Goal: Information Seeking & Learning: Learn about a topic

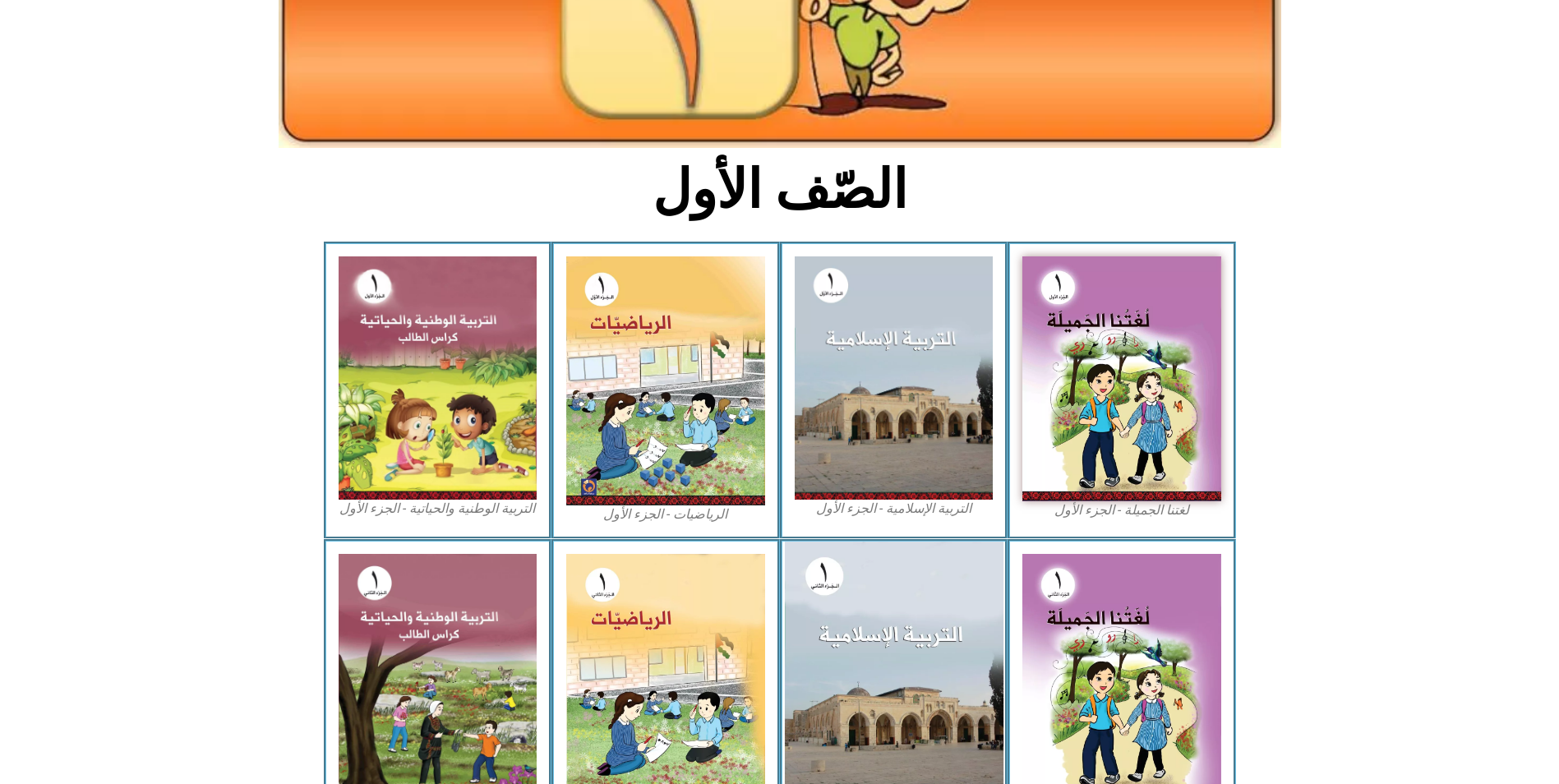
scroll to position [283, 0]
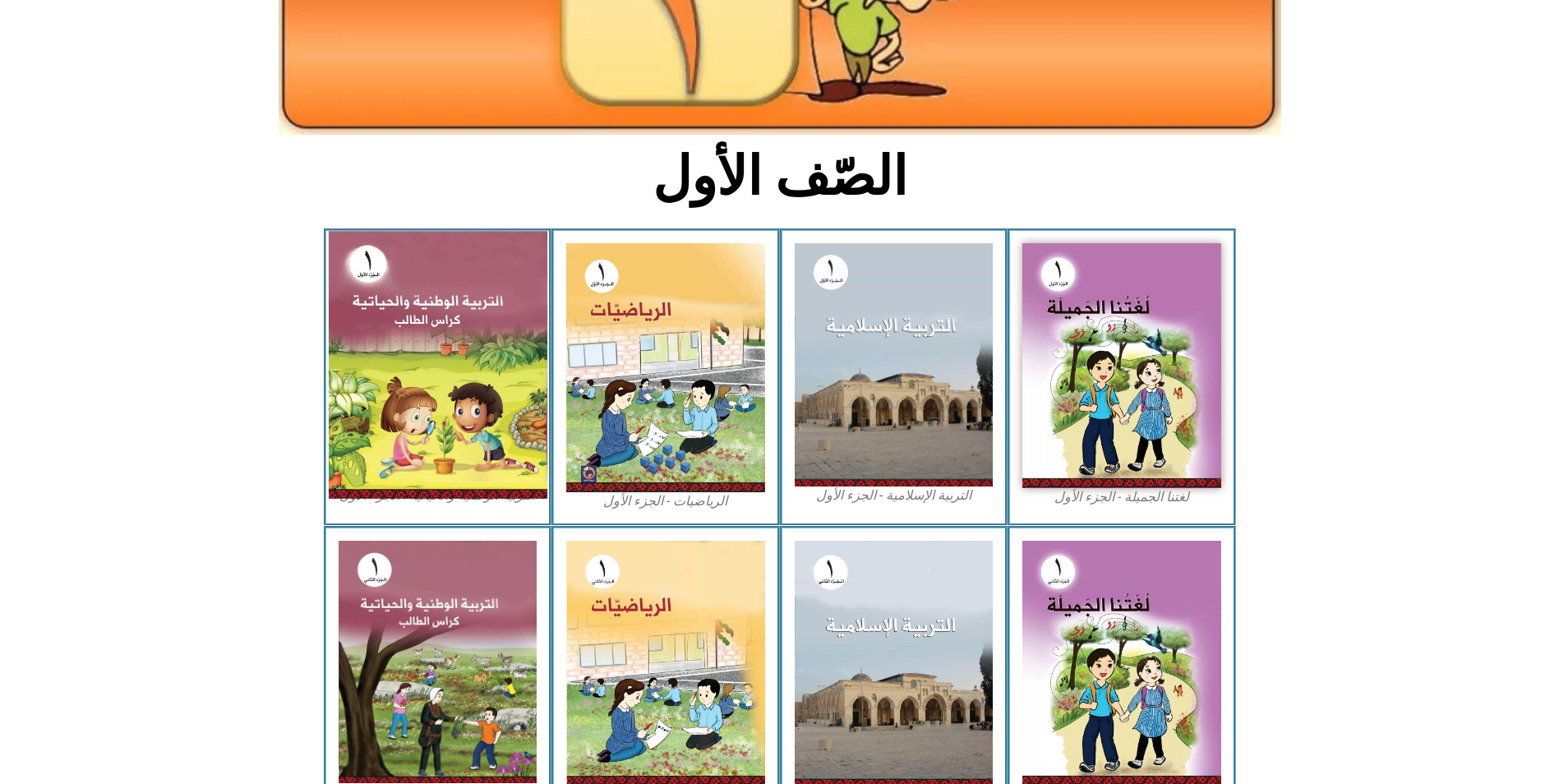
click at [475, 322] on img at bounding box center [437, 364] width 219 height 267
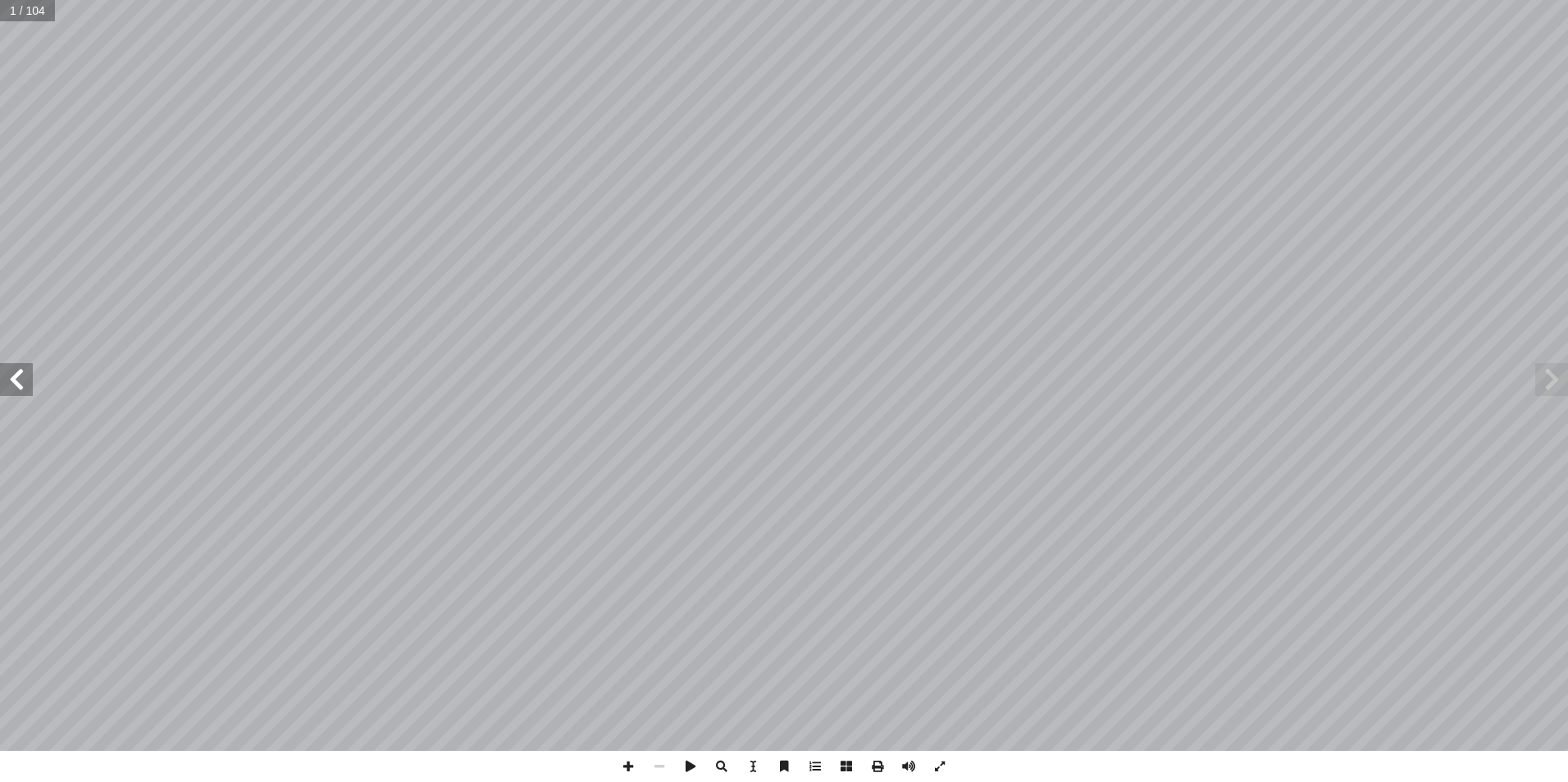
click at [17, 393] on span at bounding box center [16, 380] width 33 height 33
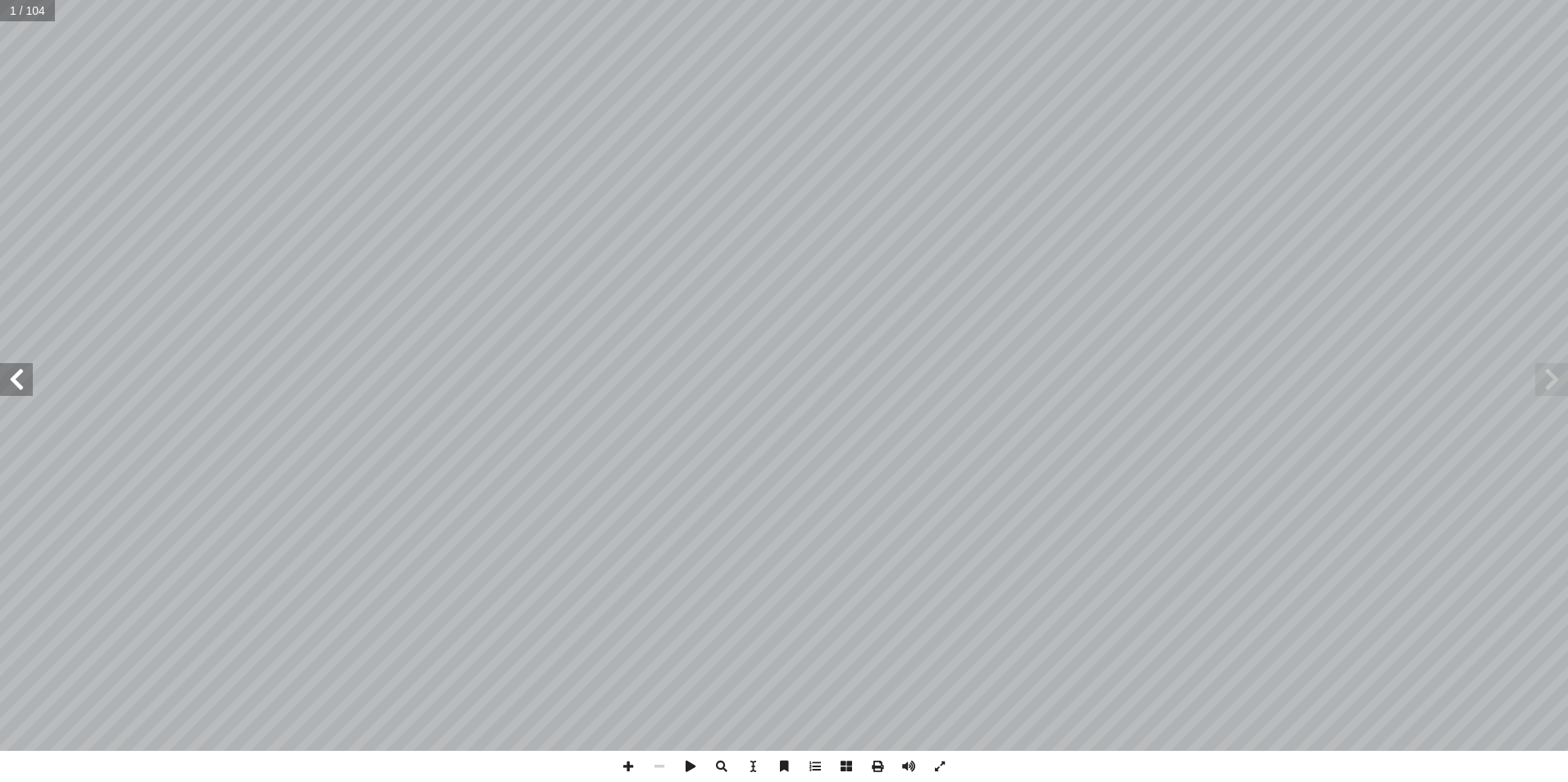
click at [17, 393] on span at bounding box center [16, 380] width 33 height 33
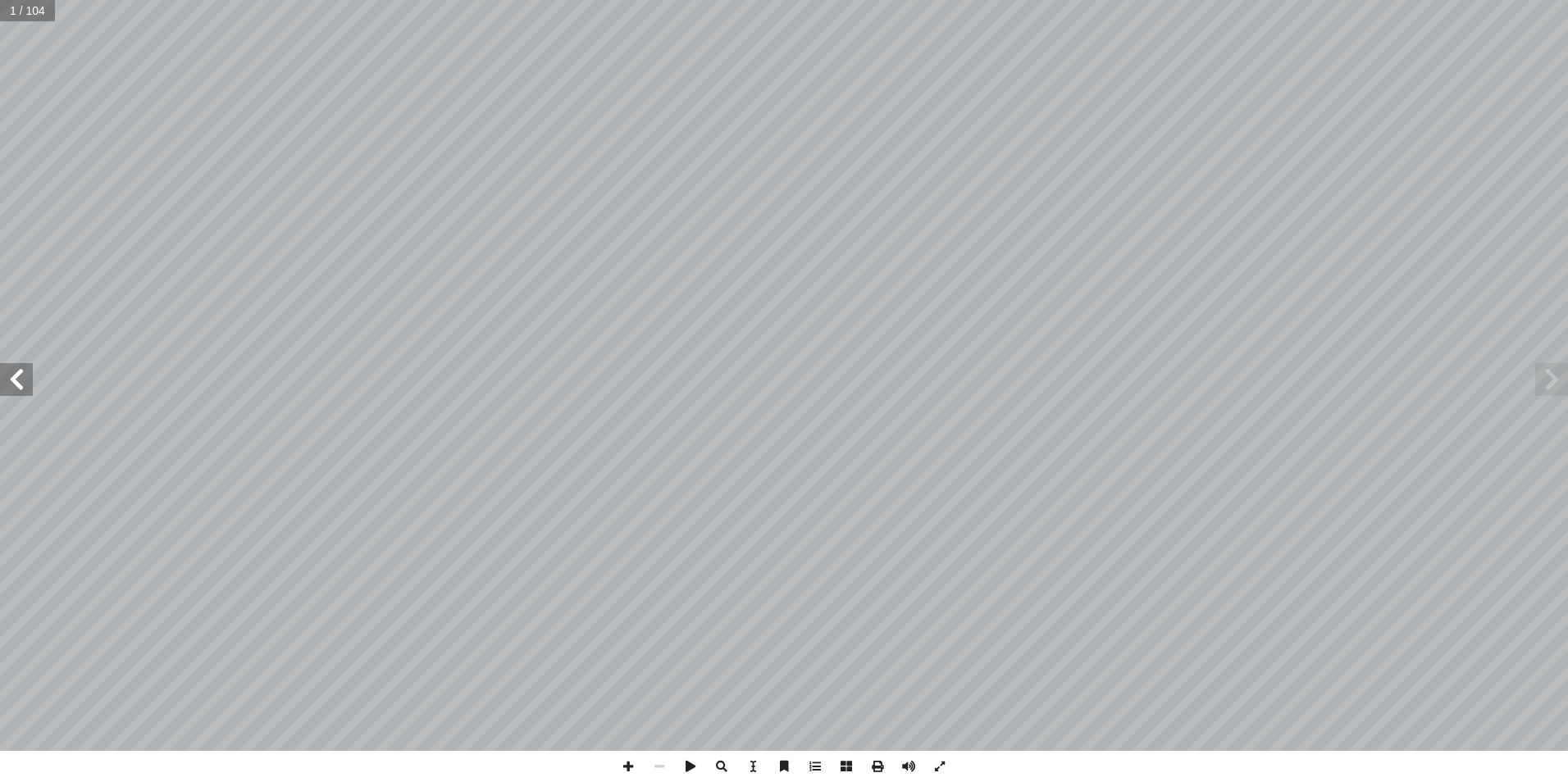
click at [17, 393] on span at bounding box center [16, 380] width 33 height 33
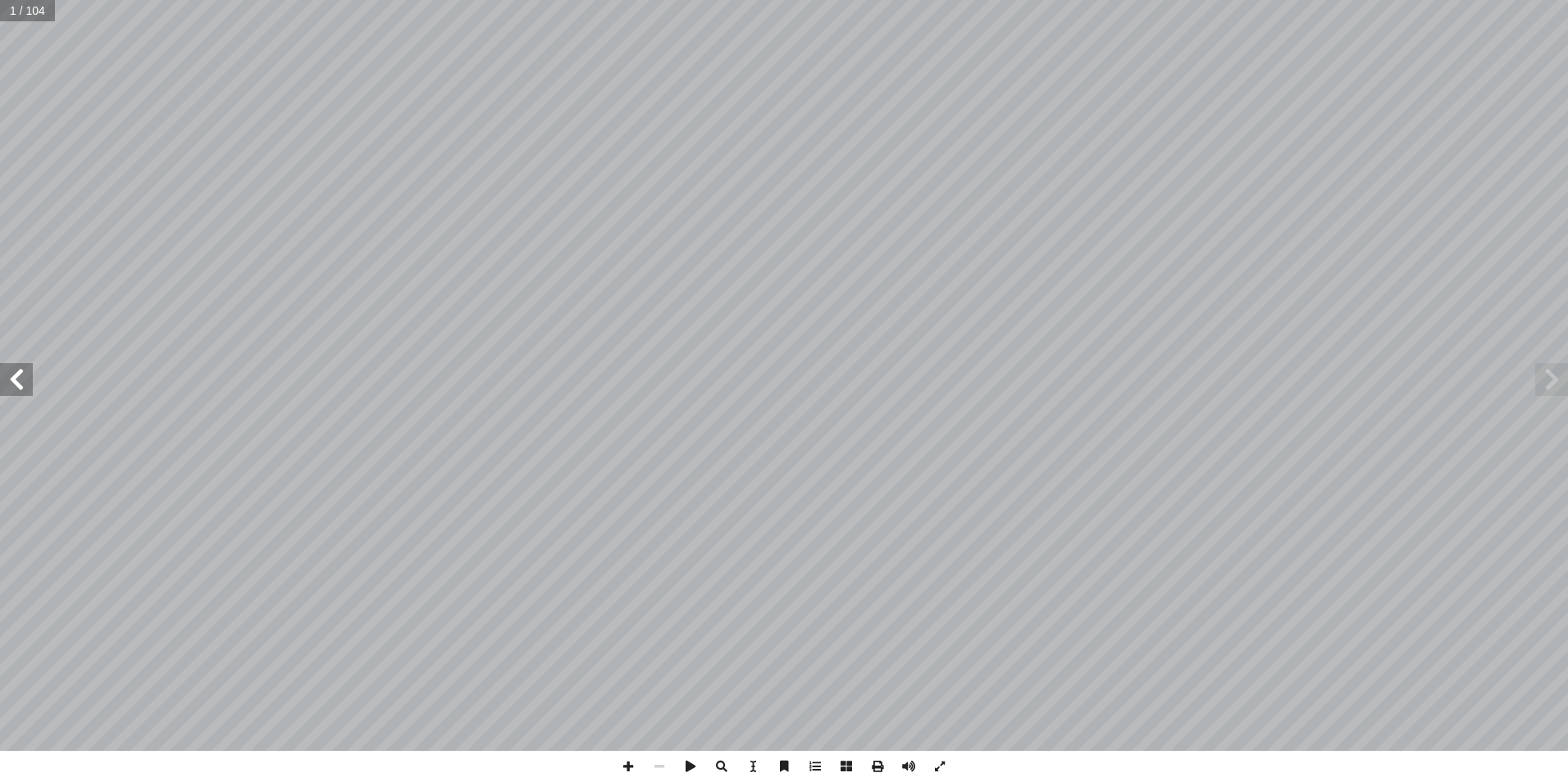
click at [17, 393] on span at bounding box center [16, 380] width 33 height 33
click at [21, 375] on span at bounding box center [16, 380] width 33 height 33
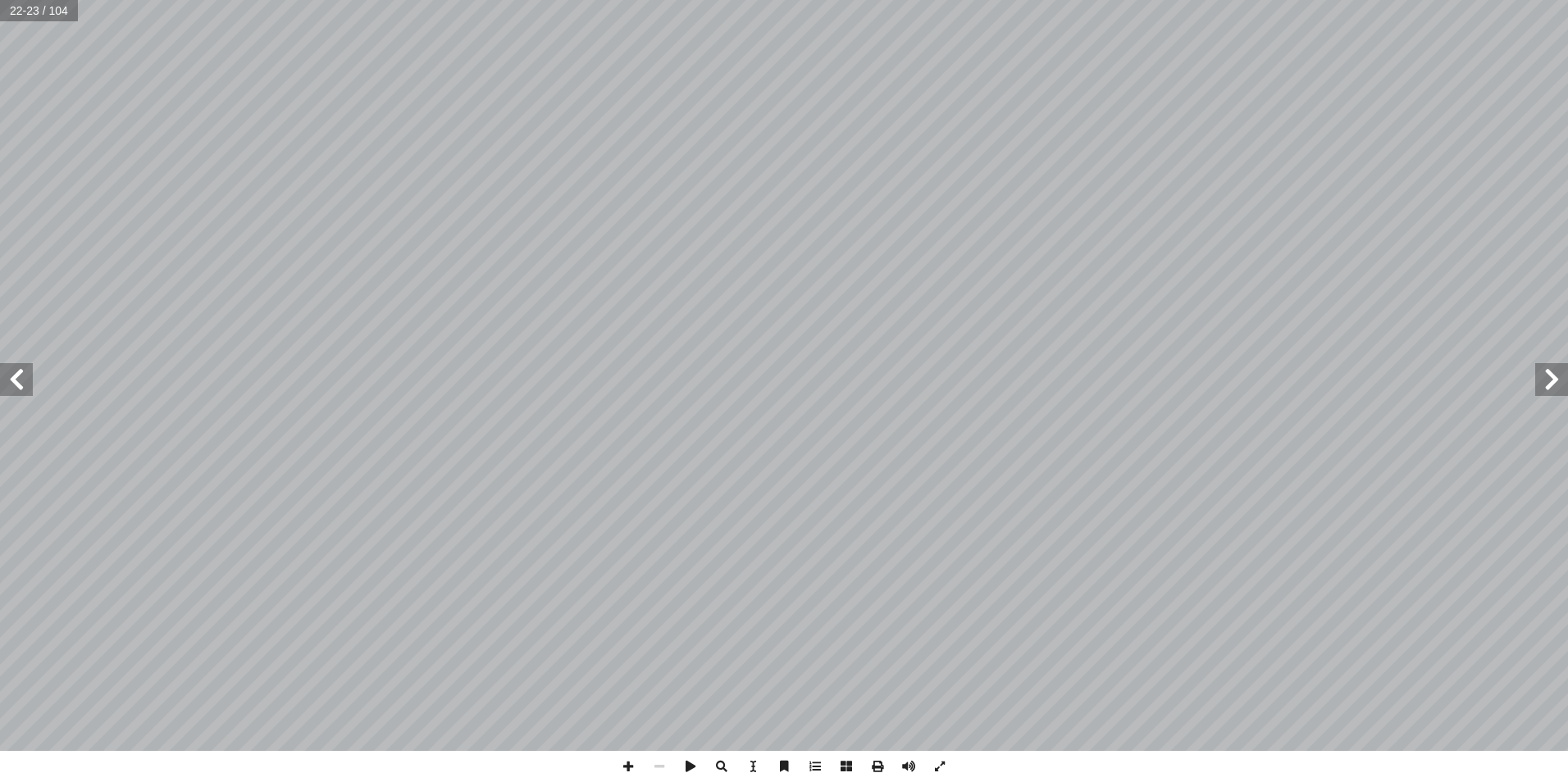
click at [21, 375] on span at bounding box center [16, 380] width 33 height 33
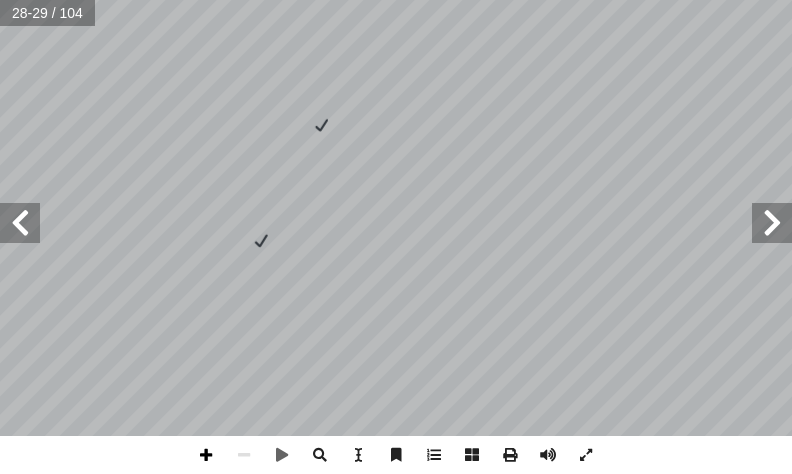
click at [209, 450] on span at bounding box center [206, 455] width 38 height 38
click at [250, 457] on span at bounding box center [244, 455] width 38 height 38
click at [218, 457] on span at bounding box center [206, 455] width 38 height 38
click at [217, 456] on span at bounding box center [206, 455] width 38 height 38
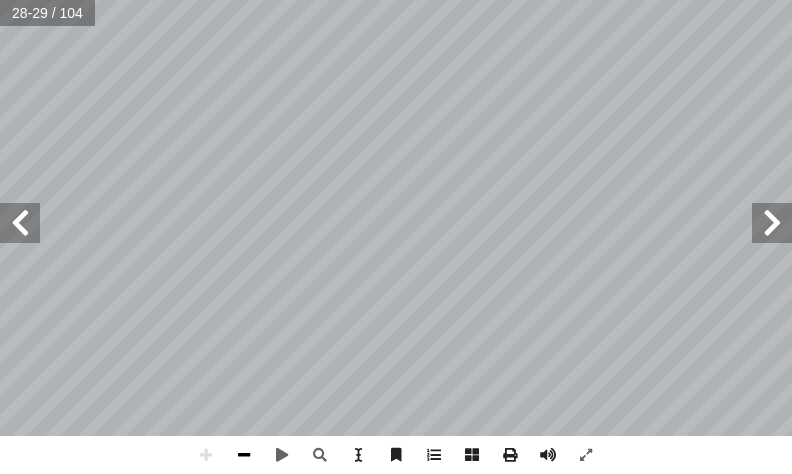
click at [235, 453] on span at bounding box center [244, 455] width 38 height 38
click at [205, 466] on span at bounding box center [206, 455] width 38 height 38
click at [251, 465] on span at bounding box center [244, 455] width 38 height 38
click at [16, 228] on span at bounding box center [20, 223] width 40 height 40
click at [206, 466] on span at bounding box center [206, 455] width 38 height 38
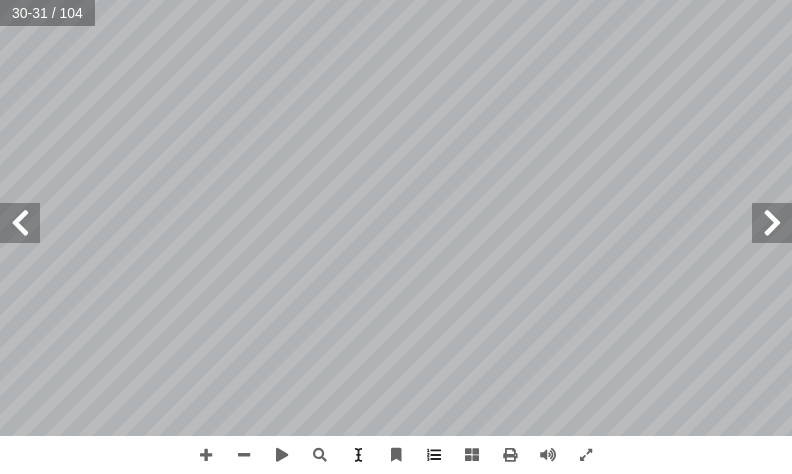
click at [139, 352] on div "٢ 6 حيح َ لوكي ص ُ س : ٥ ُ شاط َ ن ، َ حيح َّ لص � َ لوك ُّ لس � ُ ل ِّ ث َ م ُ…" at bounding box center [396, 237] width 792 height 474
drag, startPoint x: 158, startPoint y: 440, endPoint x: 486, endPoint y: 449, distance: 328.1
click at [486, 449] on div "٢ 6 حيح َ لوكي ص ُ س : ٥ ُ شاط َ ن ، َ حيح َّ لص � َ لوك ُّ لس � ُ ل ِّ ث َ م ُ…" at bounding box center [396, 237] width 792 height 474
